Goal: Task Accomplishment & Management: Manage account settings

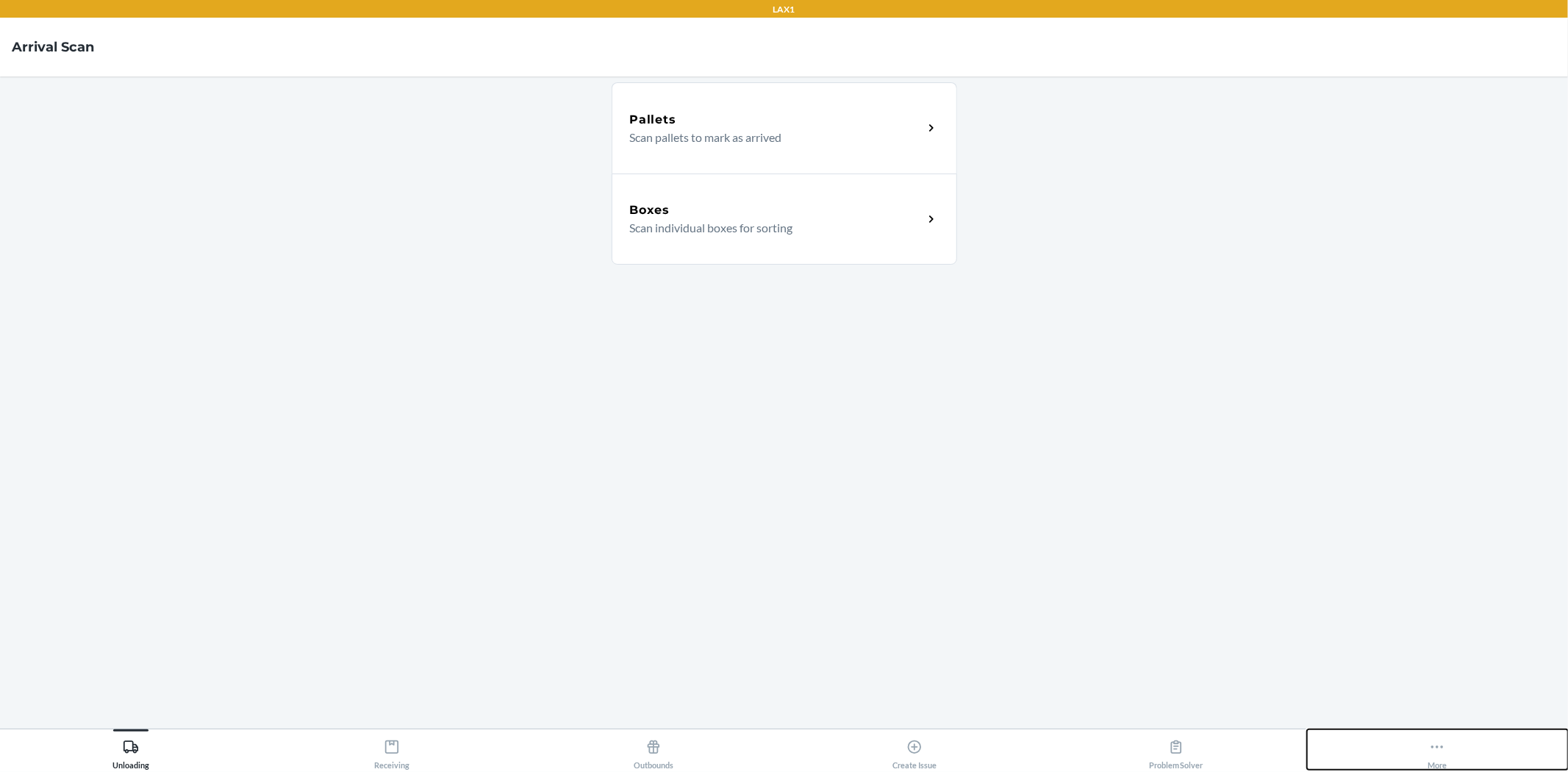
drag, startPoint x: 1446, startPoint y: 751, endPoint x: 1380, endPoint y: 679, distance: 97.7
click at [1441, 737] on div "More" at bounding box center [1437, 751] width 19 height 37
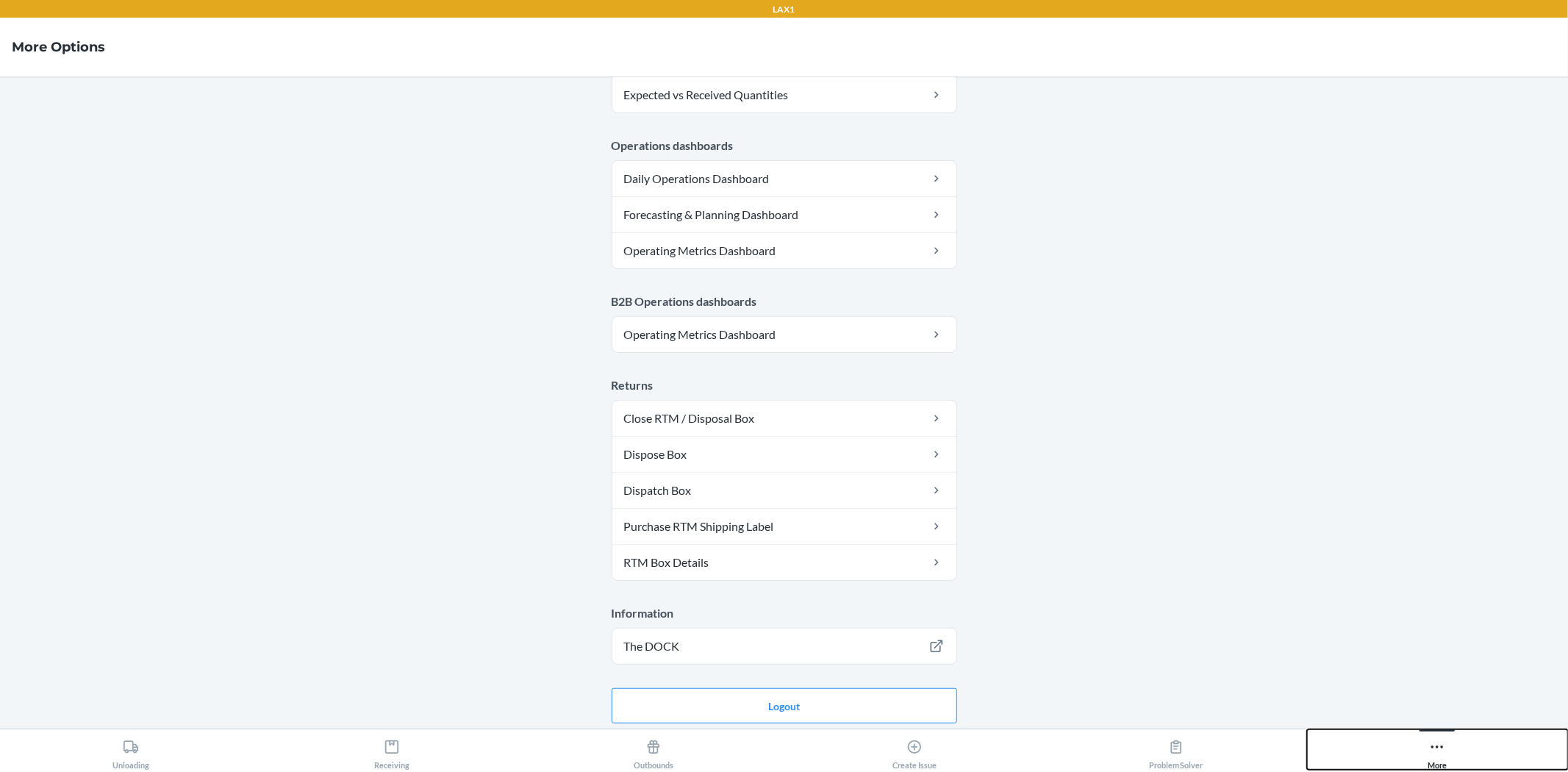
scroll to position [679, 0]
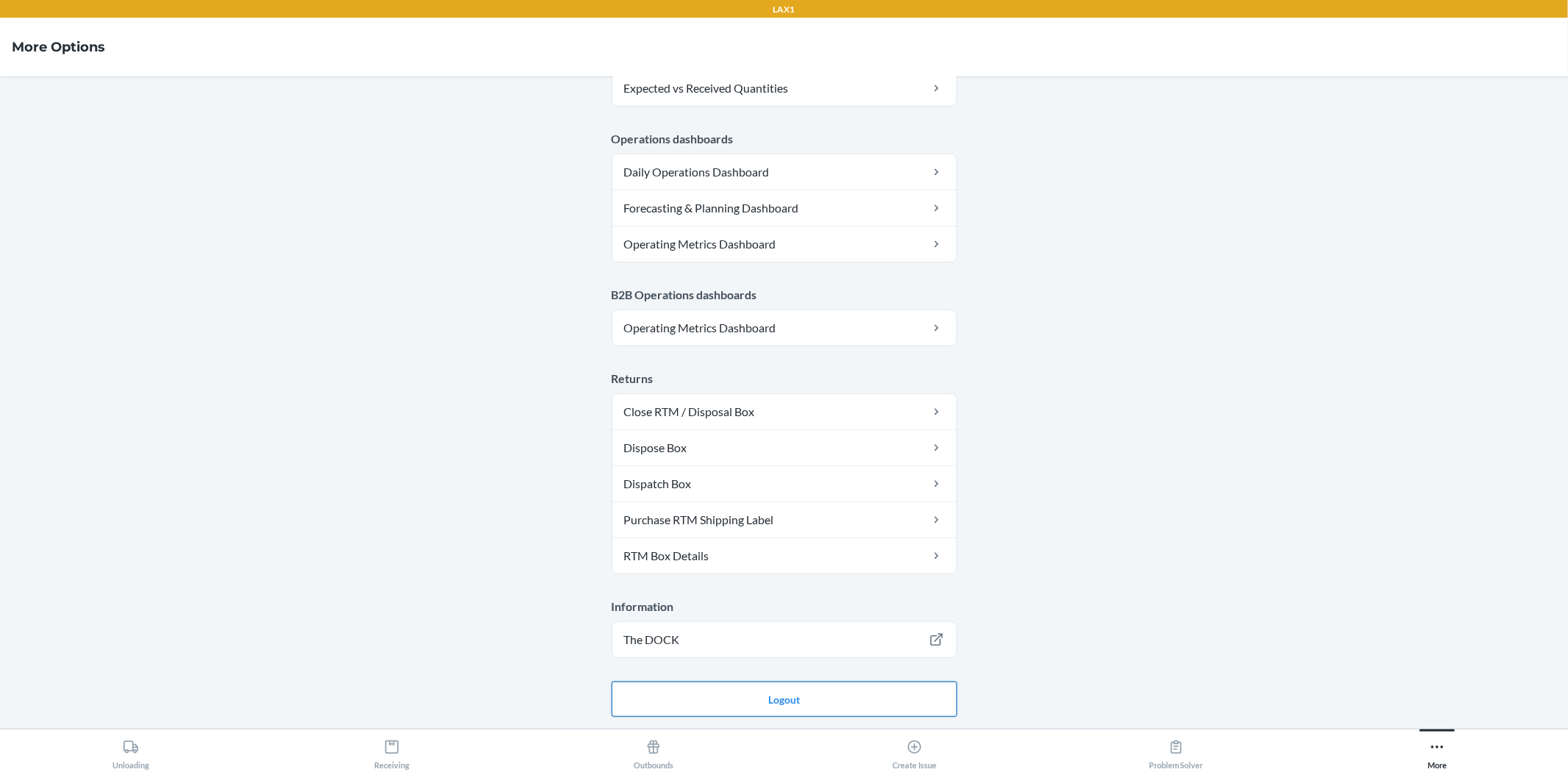
click at [901, 684] on button "Logout" at bounding box center [784, 699] width 345 height 35
